Goal: Task Accomplishment & Management: Manage account settings

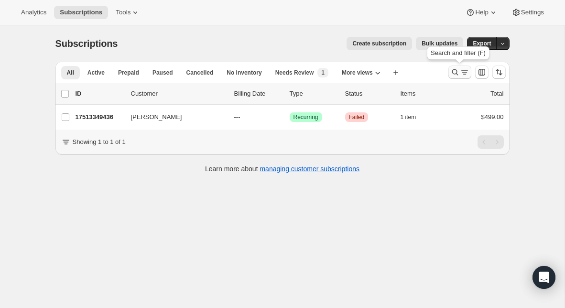
click at [455, 76] on icon "Search and filter results" at bounding box center [455, 72] width 10 height 10
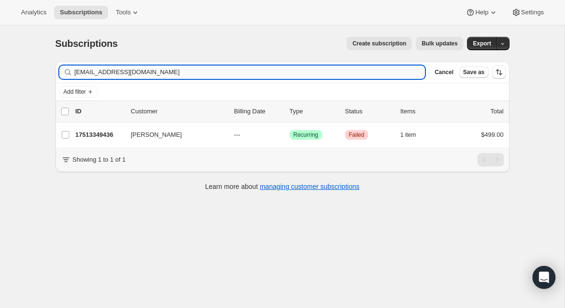
click at [211, 78] on input "pastorgrant@clearviewchurch.ca" at bounding box center [250, 71] width 351 height 13
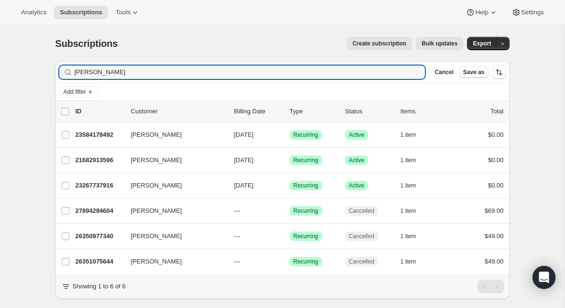
scroll to position [25, 0]
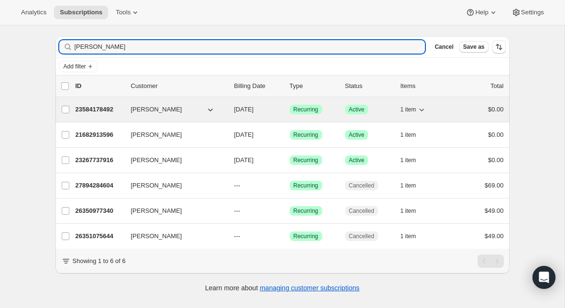
type input "ben read"
click at [211, 109] on icon "button" at bounding box center [210, 109] width 5 height 3
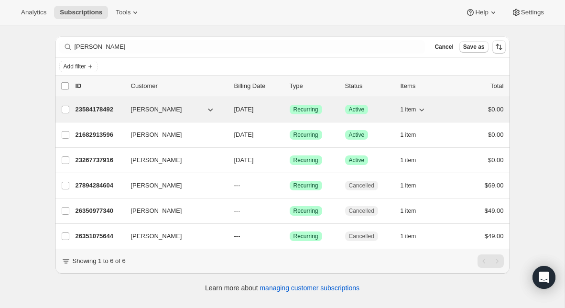
click at [211, 111] on icon "button" at bounding box center [211, 110] width 10 height 10
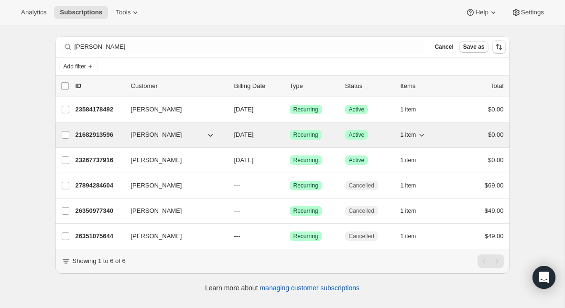
click at [212, 135] on icon "button" at bounding box center [211, 135] width 10 height 10
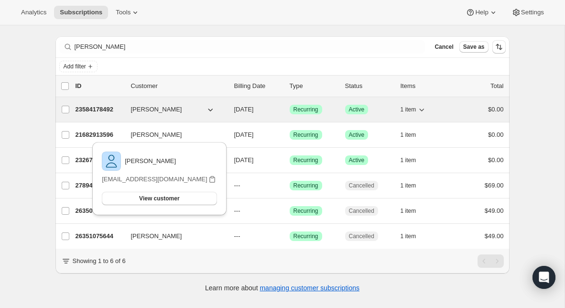
click at [213, 109] on icon "button" at bounding box center [211, 110] width 10 height 10
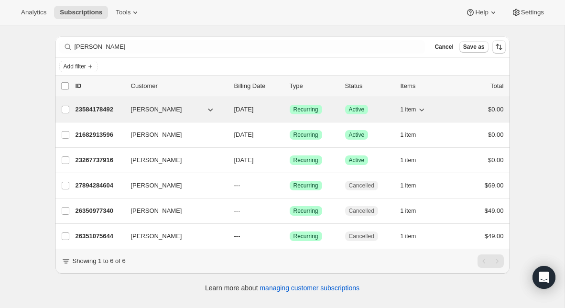
click at [210, 110] on icon "button" at bounding box center [210, 109] width 5 height 3
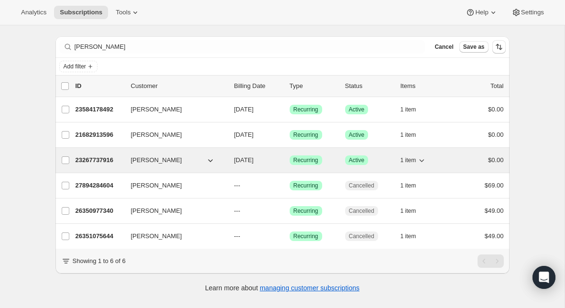
click at [210, 163] on icon "button" at bounding box center [211, 160] width 10 height 10
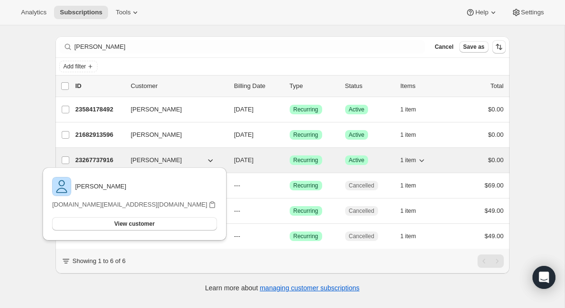
click at [210, 163] on icon "button" at bounding box center [211, 160] width 10 height 10
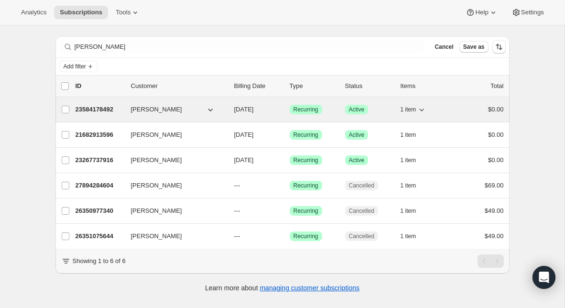
click at [149, 112] on span "ben read" at bounding box center [156, 110] width 51 height 10
click at [136, 105] on span "ben read" at bounding box center [156, 110] width 51 height 10
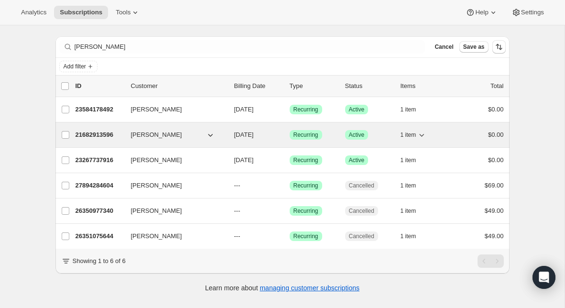
click at [137, 128] on div "21682913596 ben read 10/15/2025 Success Recurring Success Active 1 item $0.00" at bounding box center [290, 134] width 428 height 13
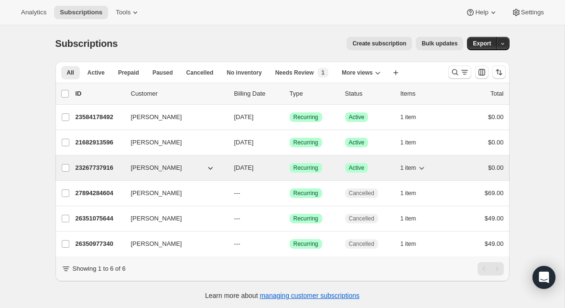
click at [108, 164] on p "23267737916" at bounding box center [100, 168] width 48 height 10
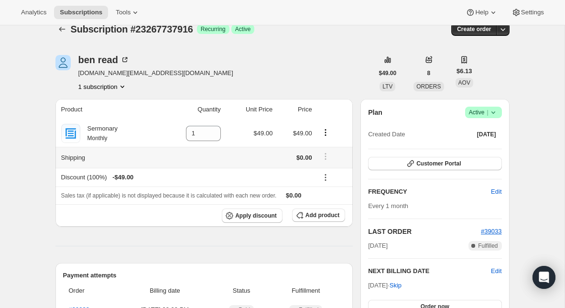
scroll to position [10, 0]
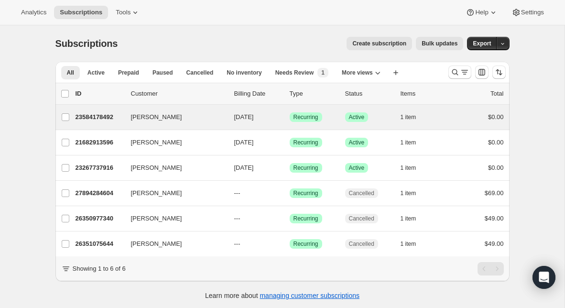
click at [247, 109] on div "ben read 23584178492 ben read 10/08/2025 Success Recurring Success Active 1 ite…" at bounding box center [282, 117] width 454 height 25
click at [407, 120] on span "1 item" at bounding box center [409, 117] width 16 height 8
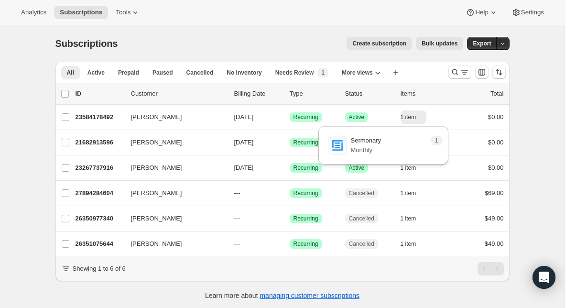
click at [398, 138] on div "1 Sermonary Monthly" at bounding box center [377, 145] width 99 height 19
click at [378, 139] on p "Sermonary" at bounding box center [366, 141] width 31 height 10
click at [439, 142] on span "1" at bounding box center [436, 141] width 11 height 10
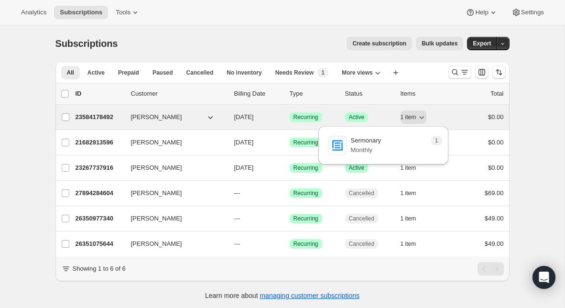
click at [292, 117] on span "Success Recurring" at bounding box center [306, 117] width 33 height 10
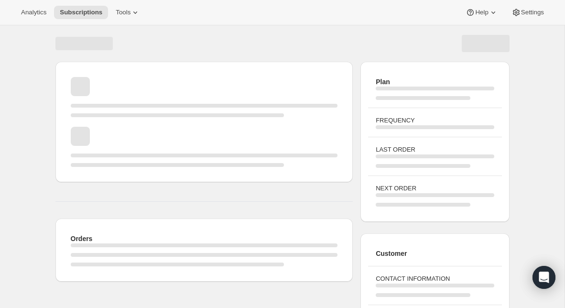
click at [293, 117] on div "Page loading" at bounding box center [204, 110] width 267 height 13
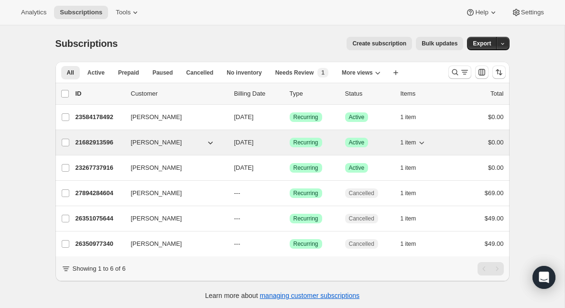
click at [253, 141] on span "10/15/2025" at bounding box center [244, 142] width 20 height 7
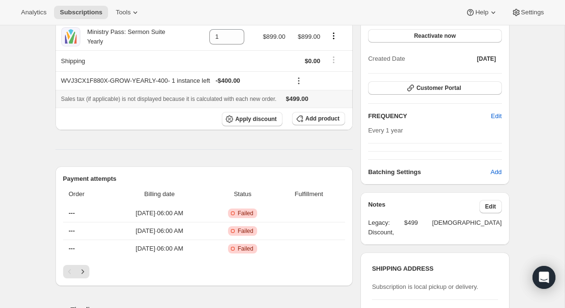
scroll to position [127, 0]
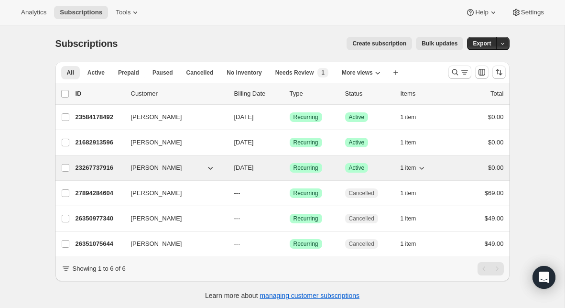
click at [249, 169] on span "10/25/2025" at bounding box center [244, 167] width 20 height 7
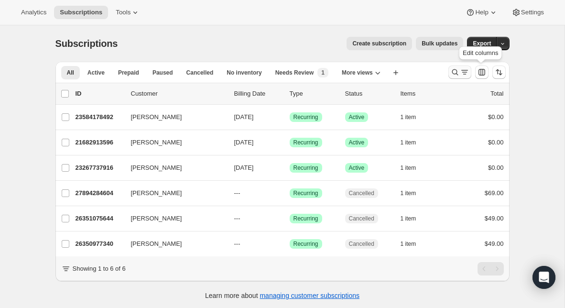
click at [454, 72] on icon "Search and filter results" at bounding box center [455, 72] width 10 height 10
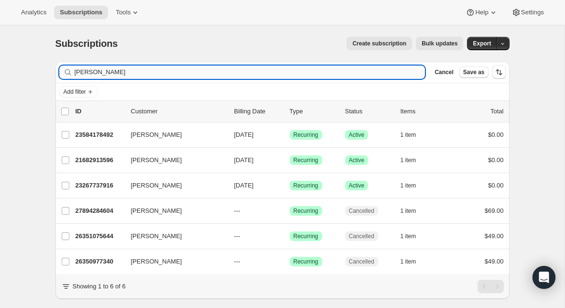
click at [217, 76] on input "ben read" at bounding box center [250, 71] width 351 height 13
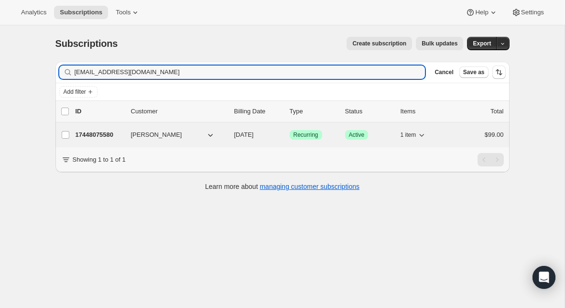
type input "[EMAIL_ADDRESS][DOMAIN_NAME]"
click at [94, 137] on p "17448075580" at bounding box center [100, 135] width 48 height 10
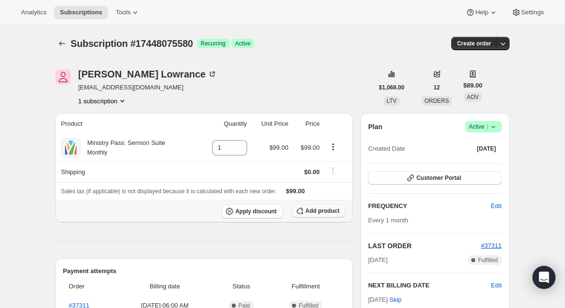
click at [327, 213] on span "Add product" at bounding box center [322, 211] width 34 height 8
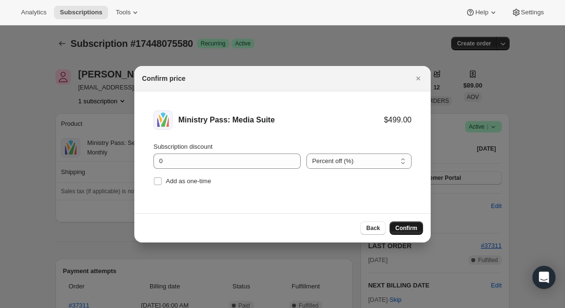
click at [404, 227] on span "Confirm" at bounding box center [406, 228] width 22 height 8
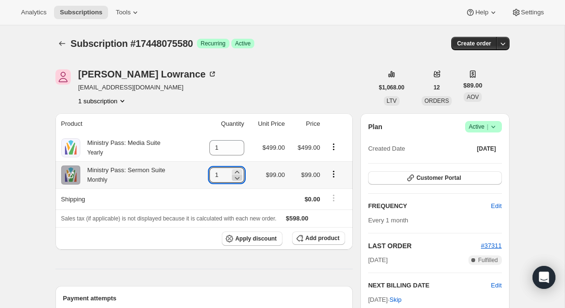
click at [234, 179] on icon at bounding box center [237, 178] width 10 height 10
type input "0"
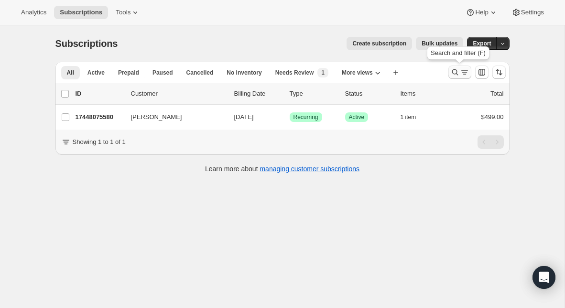
click at [457, 78] on button "Search and filter results" at bounding box center [459, 71] width 23 height 13
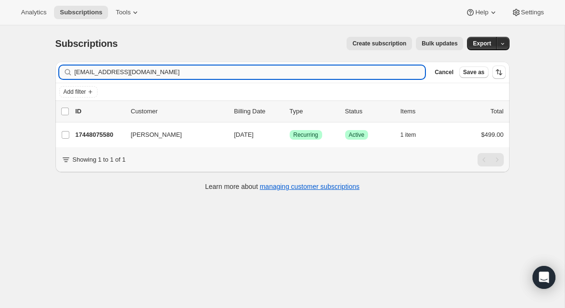
click at [189, 75] on input "[EMAIL_ADDRESS][DOMAIN_NAME]" at bounding box center [250, 71] width 351 height 13
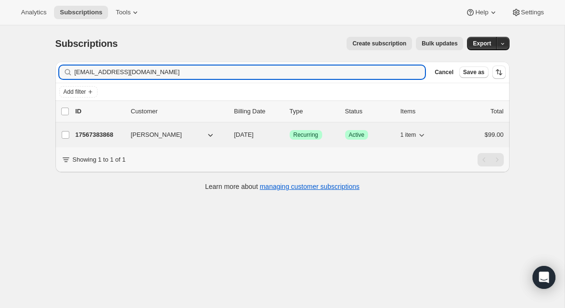
type input "[EMAIL_ADDRESS][DOMAIN_NAME]"
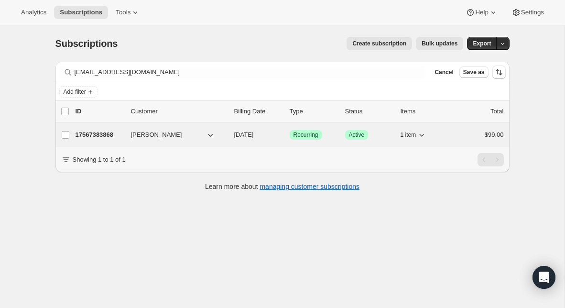
click at [104, 135] on p "17567383868" at bounding box center [100, 135] width 48 height 10
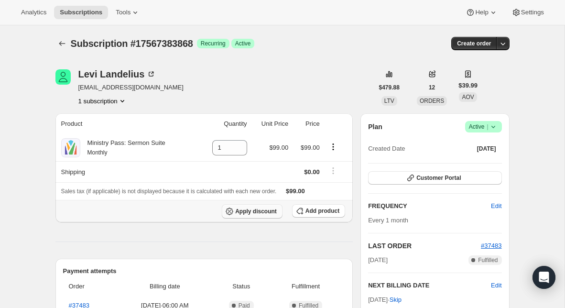
click at [263, 210] on span "Apply discount" at bounding box center [256, 211] width 42 height 8
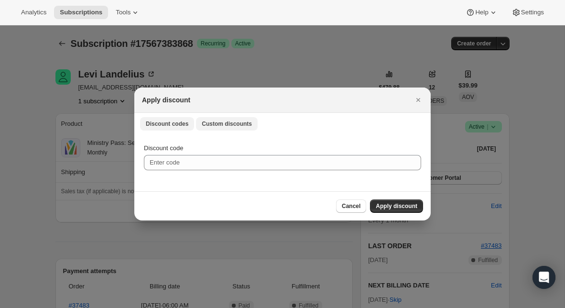
click at [237, 128] on button "Custom discounts" at bounding box center [227, 123] width 62 height 13
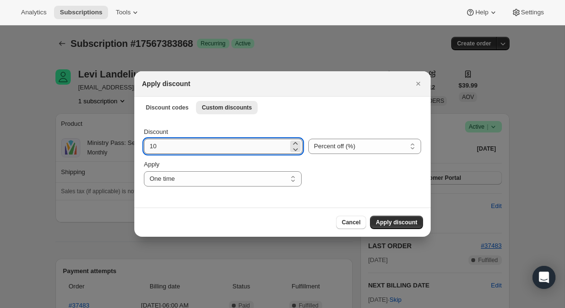
click at [204, 151] on input "10" at bounding box center [216, 146] width 144 height 15
type input "50"
click at [330, 154] on div "Discount 50 Percent off (%) Amount off ($) Percent off (%) Apply One time Speci…" at bounding box center [282, 156] width 277 height 59
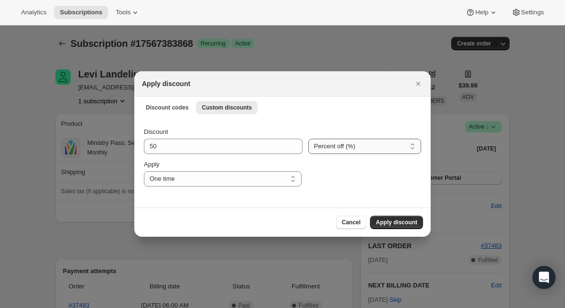
click at [328, 142] on select "Percent off (%) Amount off ($)" at bounding box center [364, 146] width 113 height 15
select select "fixed"
click at [308, 139] on select "Percent off (%) Amount off ($)" at bounding box center [364, 146] width 113 height 15
click at [251, 183] on select "One time Specify instances... Indefinitely" at bounding box center [223, 178] width 158 height 15
click at [144, 171] on select "One time Specify instances... Indefinitely" at bounding box center [223, 178] width 158 height 15
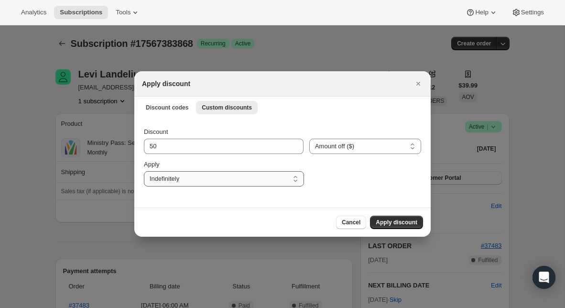
click at [213, 179] on select "One time Specify instances... Indefinitely" at bounding box center [224, 178] width 160 height 15
select select "specific"
click at [144, 171] on select "One time Specify instances... Indefinitely" at bounding box center [224, 178] width 160 height 15
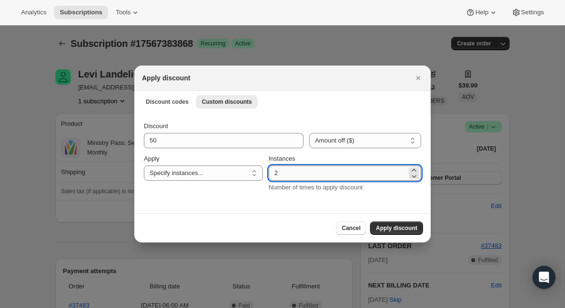
click at [293, 177] on input "2" at bounding box center [338, 172] width 138 height 15
type input "12"
click at [390, 225] on span "Apply discount" at bounding box center [397, 228] width 42 height 8
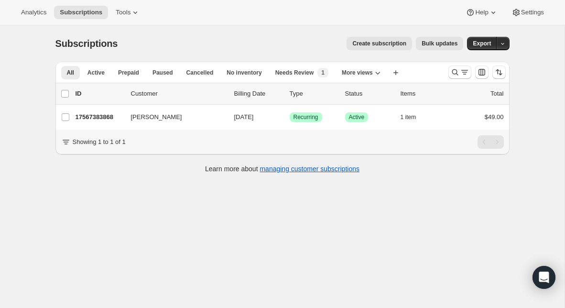
click at [447, 76] on div at bounding box center [476, 72] width 65 height 19
click at [449, 76] on button "Search and filter results" at bounding box center [459, 71] width 23 height 13
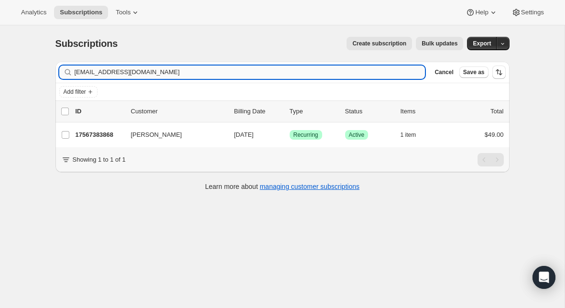
click at [254, 72] on input "[EMAIL_ADDRESS][DOMAIN_NAME]" at bounding box center [250, 71] width 351 height 13
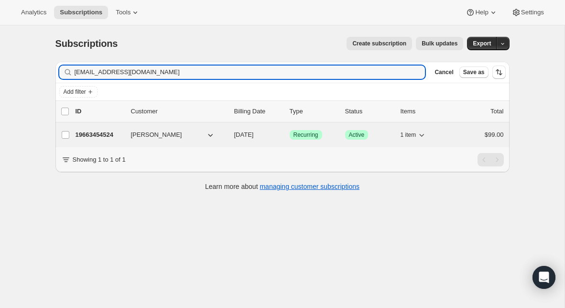
type input "[EMAIL_ADDRESS][DOMAIN_NAME]"
click at [108, 134] on p "19663454524" at bounding box center [100, 135] width 48 height 10
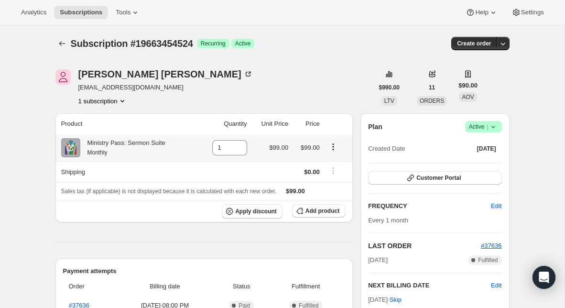
click at [336, 148] on icon "Product actions" at bounding box center [333, 147] width 10 height 10
click at [334, 164] on span "Swap variant" at bounding box center [333, 165] width 36 height 7
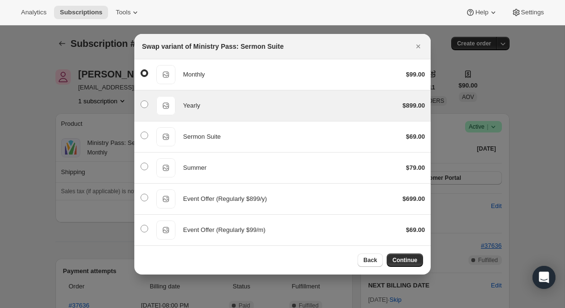
click at [379, 113] on div "Yearly Yearly $899.00" at bounding box center [282, 105] width 285 height 19
radio input "false"
radio input "true"
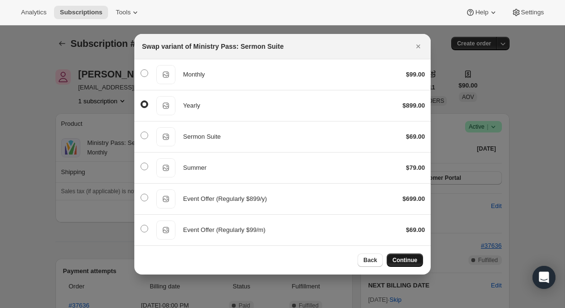
click at [416, 258] on span "Continue" at bounding box center [404, 260] width 25 height 8
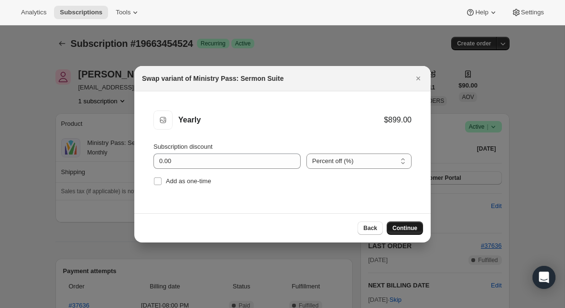
click at [403, 233] on button "Continue" at bounding box center [405, 227] width 36 height 13
